Goal: Contribute content: Add original content to the website for others to see

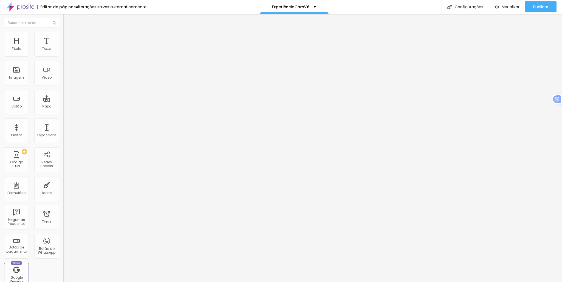
scroll to position [0, 26]
paste input "shorts/rp_GdstZUUU?feature=share"
click at [63, 172] on div "Editar Vídeo Conteúdo Estilo Avançado URL do vídeo [URL][DOMAIN_NAME] Alinhamen…" at bounding box center [94, 148] width 63 height 268
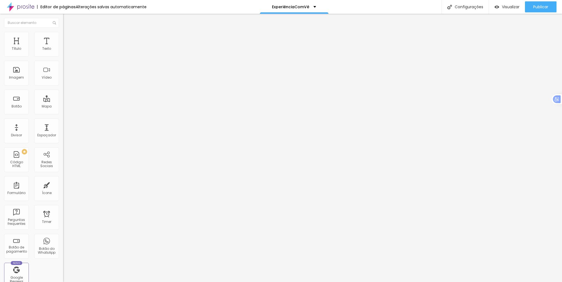
paste input "/watch?v=rp_GdstZUUU?feature=share"
type input "[URL][DOMAIN_NAME]"
paste input "[DOMAIN_NAME][URL]"
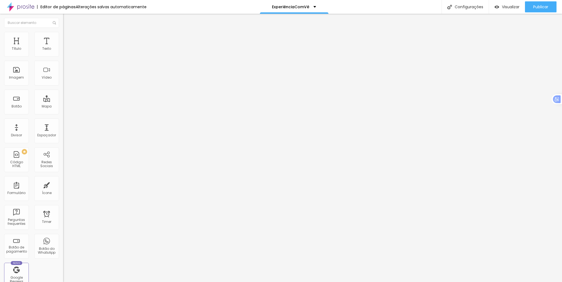
scroll to position [0, 51]
type input "[URL][DOMAIN_NAME]"
click at [63, 138] on div "Editar Vídeo Conteúdo Estilo Avançado URL do vídeo [URL][DOMAIN_NAME] Alinhamen…" at bounding box center [94, 148] width 63 height 268
click at [63, 52] on input "[URL][DOMAIN_NAME]" at bounding box center [96, 48] width 66 height 5
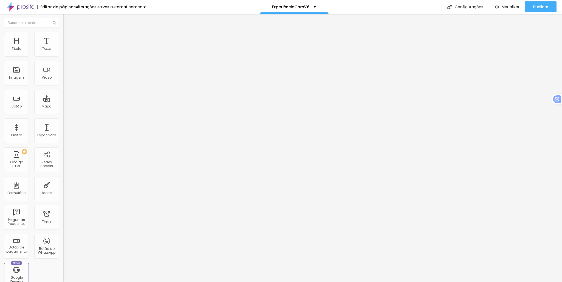
paste input "/watch?v=2-uY1-X3aG4?feature=share"
click at [63, 138] on div "Editar Vídeo Conteúdo Estilo Avançado URL do vídeo [URL][DOMAIN_NAME] Alinhamen…" at bounding box center [94, 148] width 63 height 268
click at [63, 52] on input "[URL][DOMAIN_NAME]" at bounding box center [96, 48] width 66 height 5
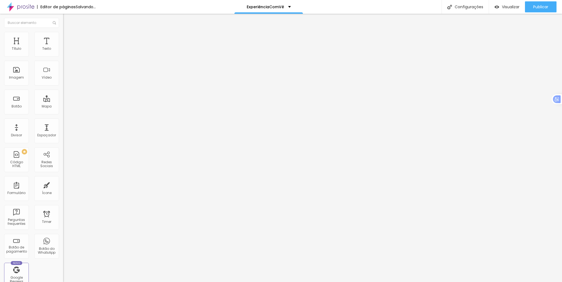
type input "[URL][DOMAIN_NAME]"
click at [63, 161] on div "Editar Vídeo Conteúdo Estilo Avançado URL do vídeo [URL][DOMAIN_NAME] Alinhamen…" at bounding box center [94, 148] width 63 height 268
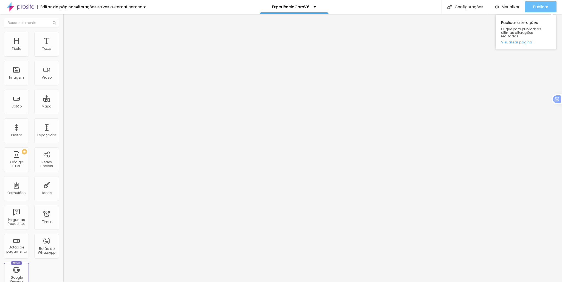
click at [535, 9] on span "Publicar" at bounding box center [540, 7] width 15 height 4
click at [539, 7] on span "Publicar" at bounding box center [540, 7] width 15 height 4
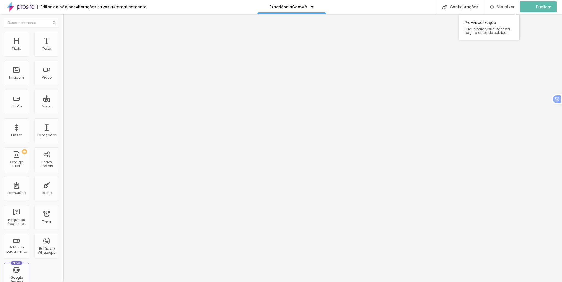
click at [515, 8] on span "Visualizar" at bounding box center [506, 7] width 18 height 4
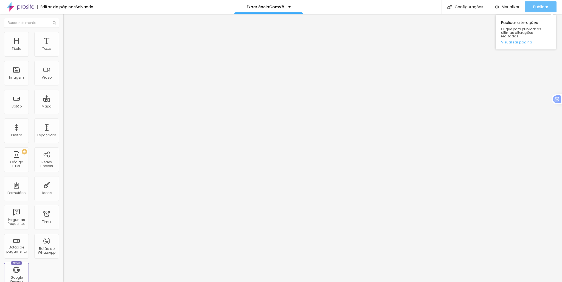
click at [534, 3] on div "Publicar" at bounding box center [540, 6] width 15 height 11
